Goal: Task Accomplishment & Management: Use online tool/utility

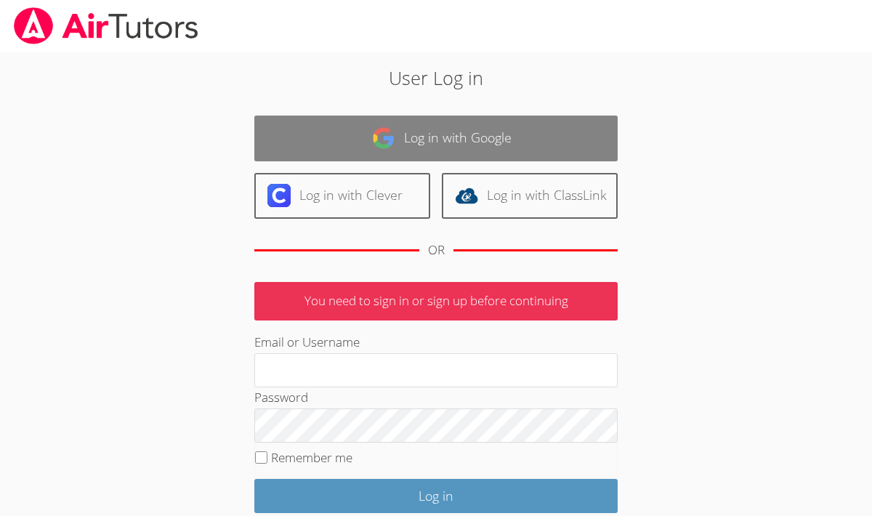
click at [447, 122] on link "Log in with Google" at bounding box center [435, 139] width 363 height 46
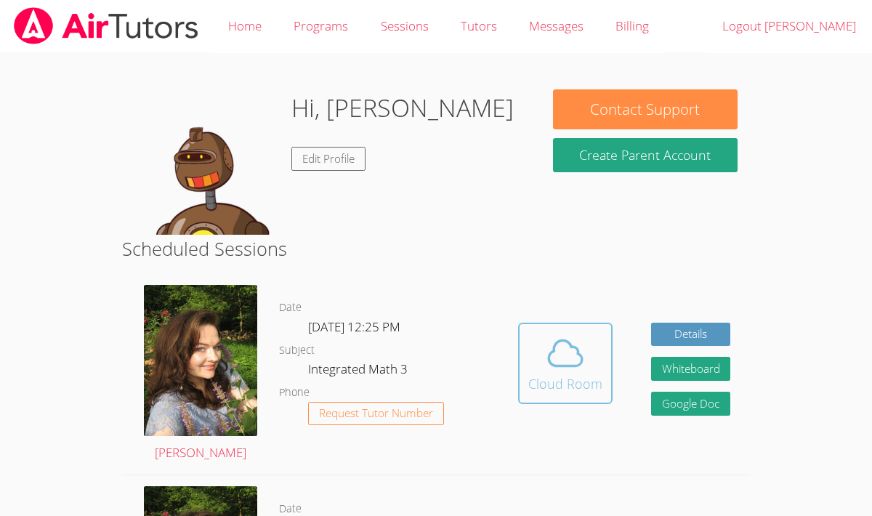
click at [567, 349] on icon at bounding box center [565, 353] width 41 height 41
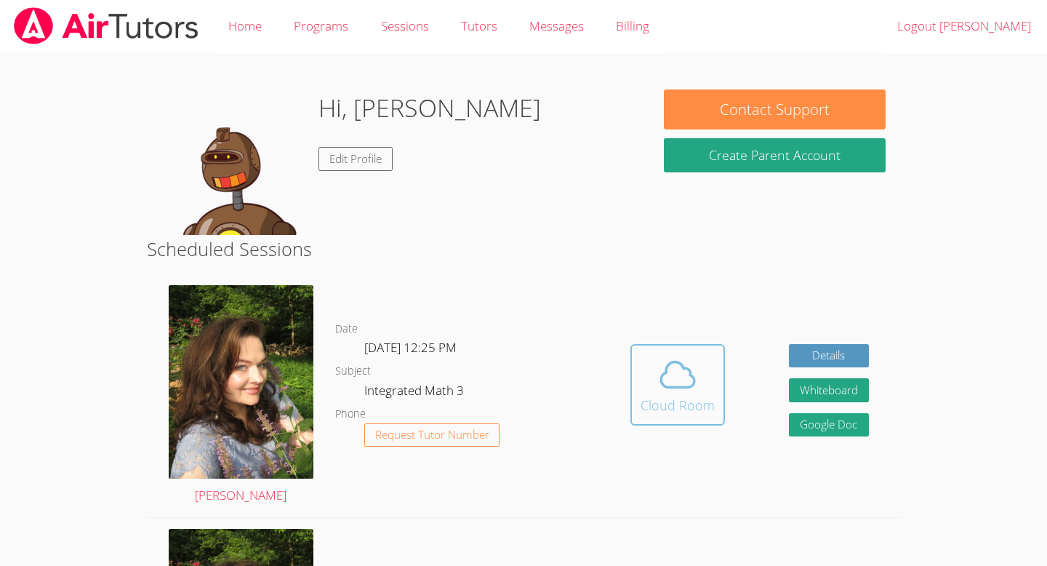
click at [709, 388] on span at bounding box center [677, 374] width 74 height 41
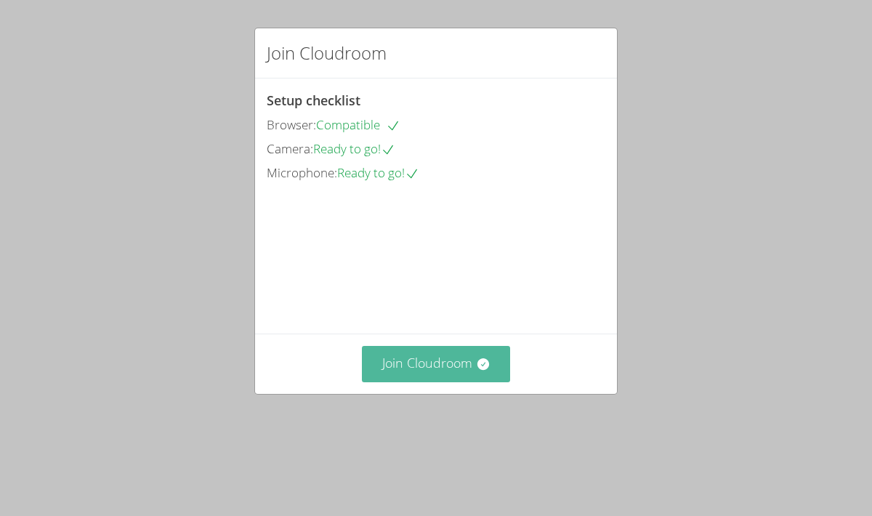
click at [419, 382] on button "Join Cloudroom" at bounding box center [436, 364] width 149 height 36
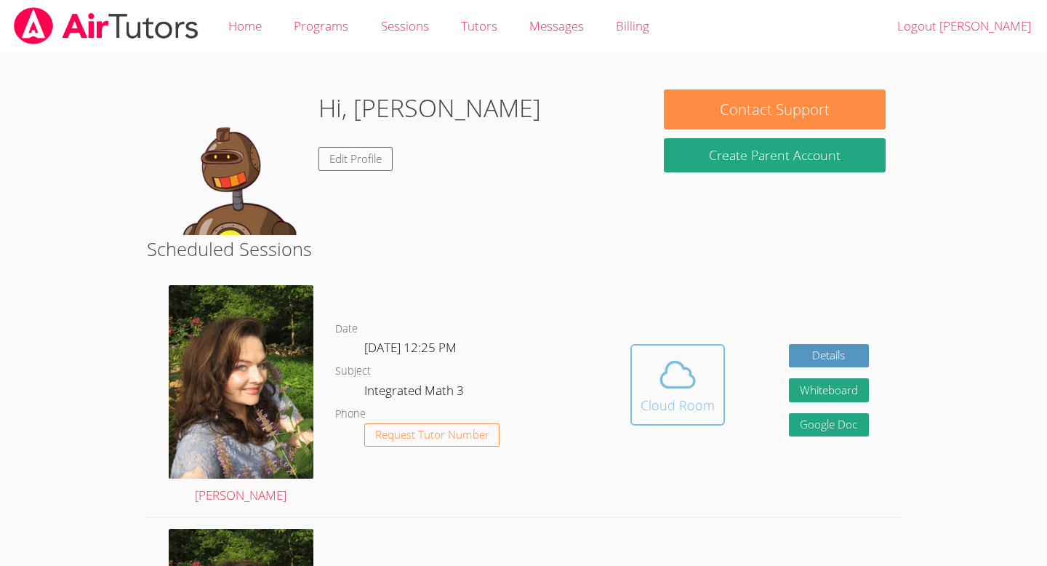
click at [681, 398] on div "Cloud Room" at bounding box center [677, 405] width 74 height 20
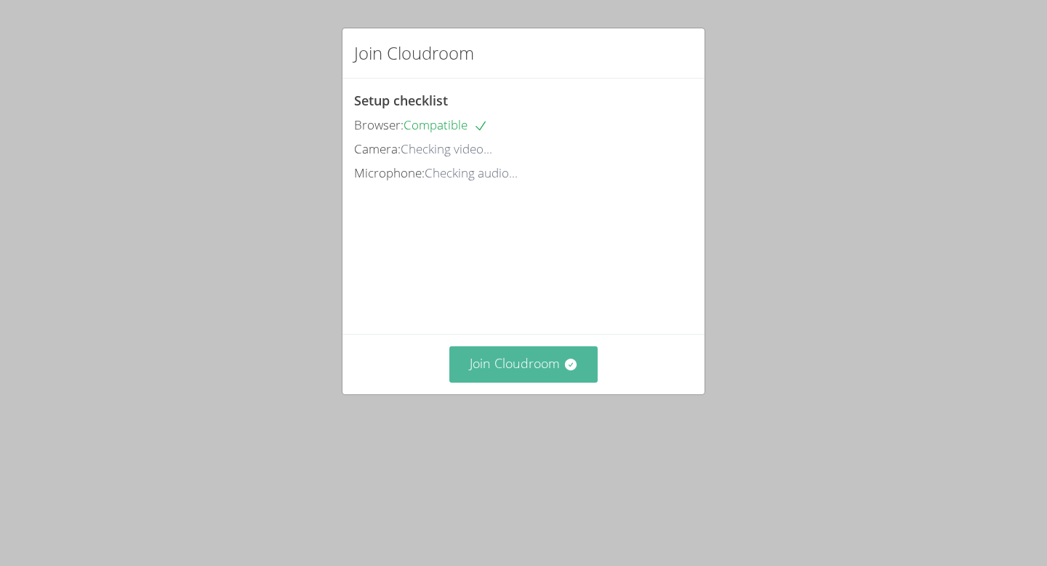
click at [536, 382] on button "Join Cloudroom" at bounding box center [523, 364] width 149 height 36
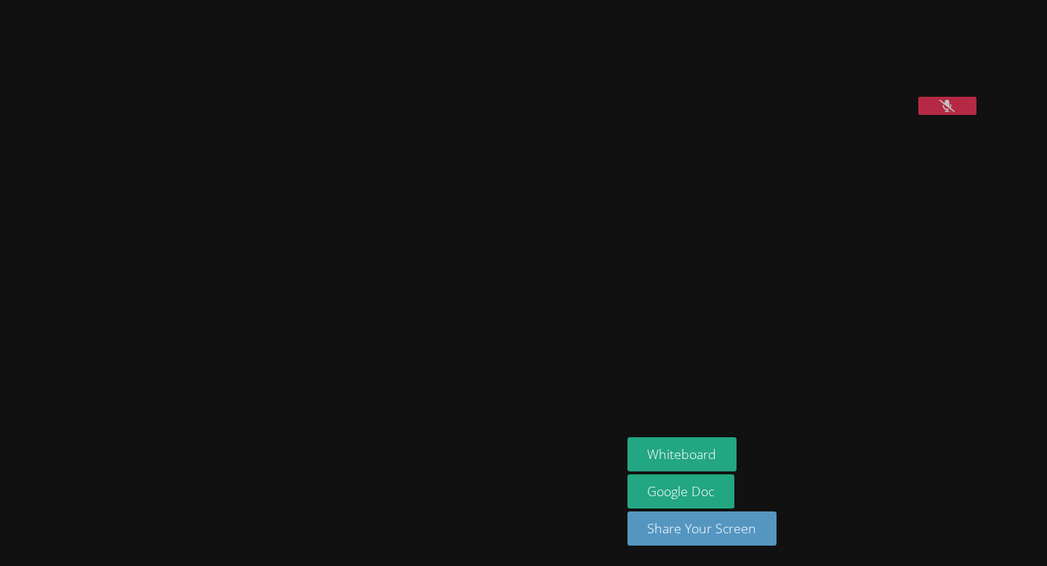
click at [290, 82] on video at bounding box center [310, 253] width 218 height 343
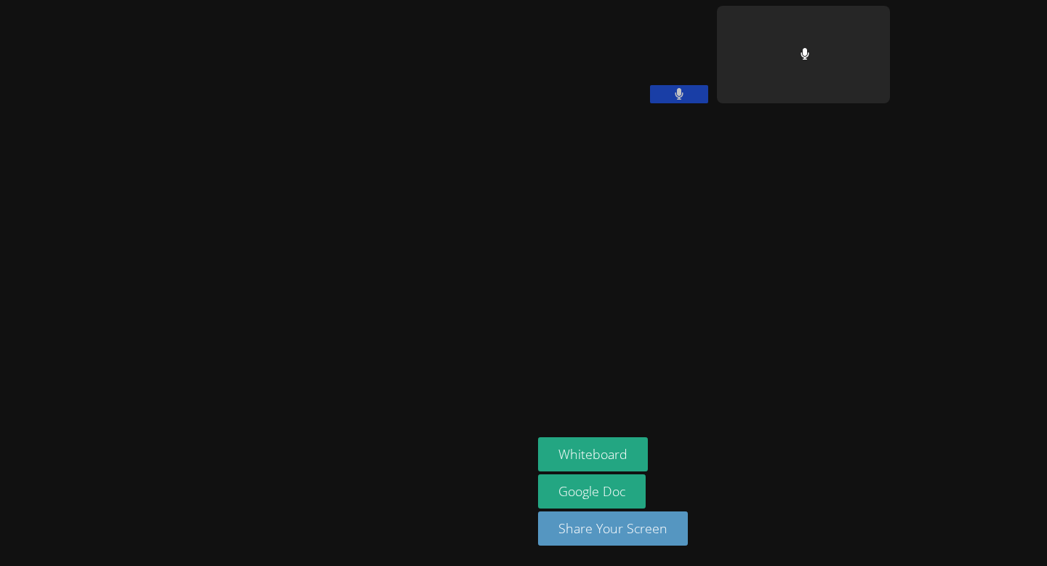
click at [896, 254] on aside "[PERSON_NAME] Whiteboard Google Doc Share Your Screen" at bounding box center [713, 283] width 363 height 566
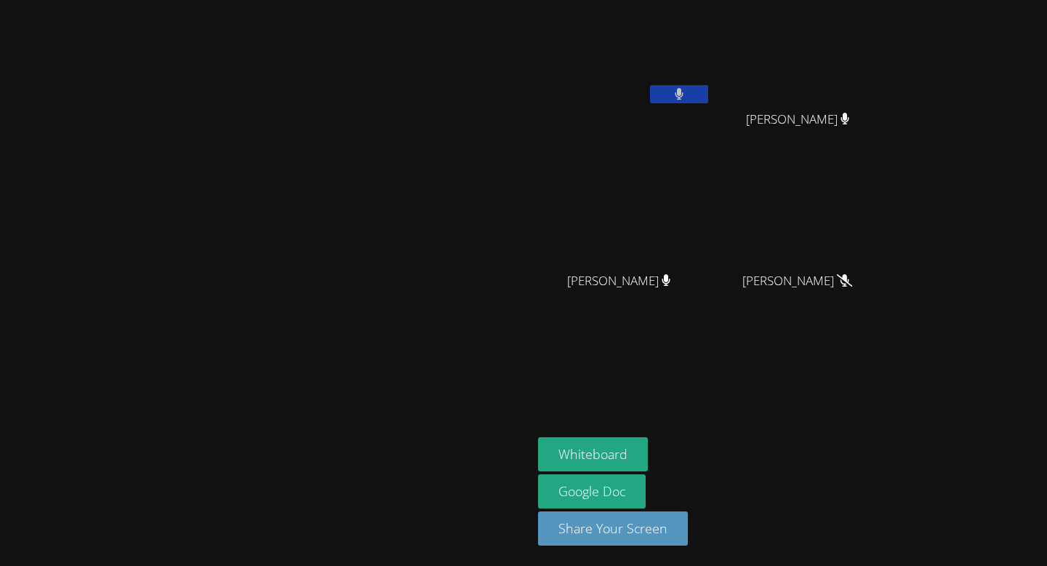
click at [890, 241] on video at bounding box center [803, 215] width 173 height 97
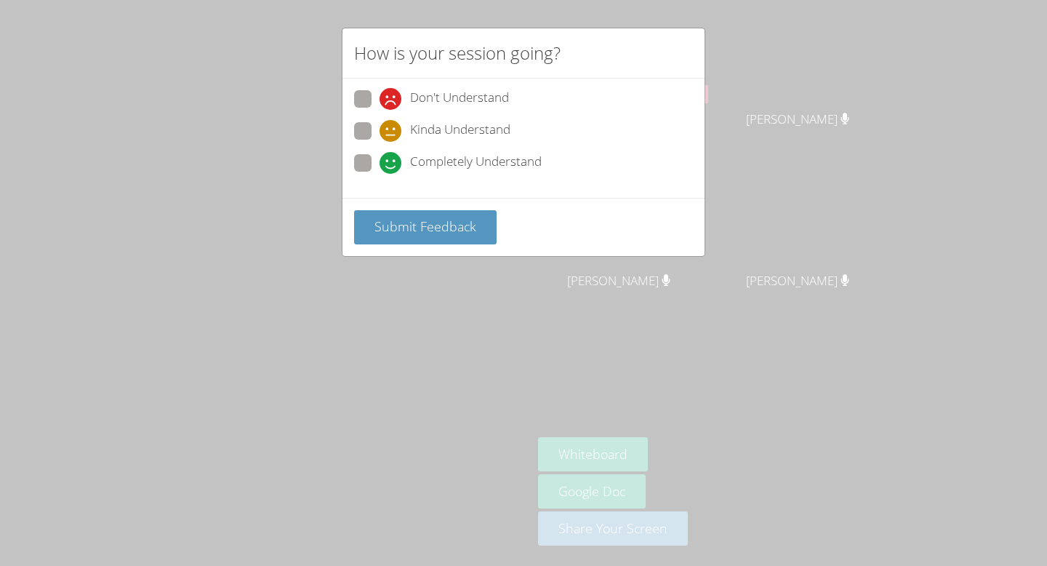
click at [379, 174] on span at bounding box center [379, 174] width 0 height 0
click at [379, 166] on input "Completely Understand" at bounding box center [385, 160] width 12 height 12
radio input "true"
click at [398, 242] on button "Submit Feedback" at bounding box center [425, 227] width 142 height 34
